Goal: Navigation & Orientation: Find specific page/section

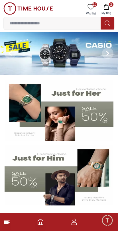
click at [9, 225] on icon at bounding box center [6, 222] width 7 height 7
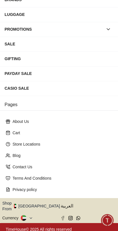
scroll to position [88, 0]
click at [40, 206] on button "Shop From [GEOGRAPHIC_DATA]" at bounding box center [33, 205] width 62 height 11
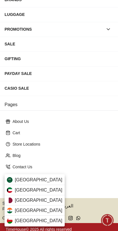
click at [43, 181] on div "[GEOGRAPHIC_DATA]" at bounding box center [35, 180] width 60 height 10
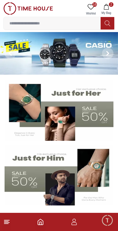
click at [5, 224] on icon at bounding box center [6, 222] width 7 height 7
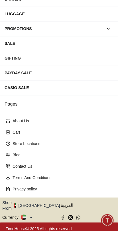
scroll to position [88, 0]
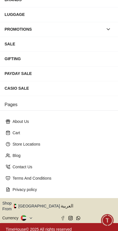
click at [40, 203] on button "Shop From [GEOGRAPHIC_DATA]" at bounding box center [33, 205] width 62 height 11
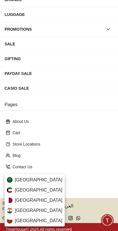
click at [43, 178] on div "[GEOGRAPHIC_DATA]" at bounding box center [35, 180] width 60 height 10
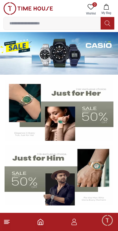
click at [7, 224] on icon at bounding box center [6, 222] width 7 height 7
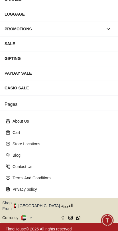
scroll to position [88, 0]
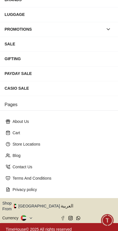
click at [38, 206] on button "Shop From [GEOGRAPHIC_DATA]" at bounding box center [33, 205] width 62 height 11
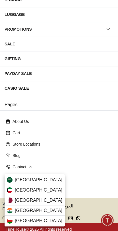
click at [44, 181] on div "[GEOGRAPHIC_DATA]" at bounding box center [35, 180] width 60 height 10
